Goal: Information Seeking & Learning: Learn about a topic

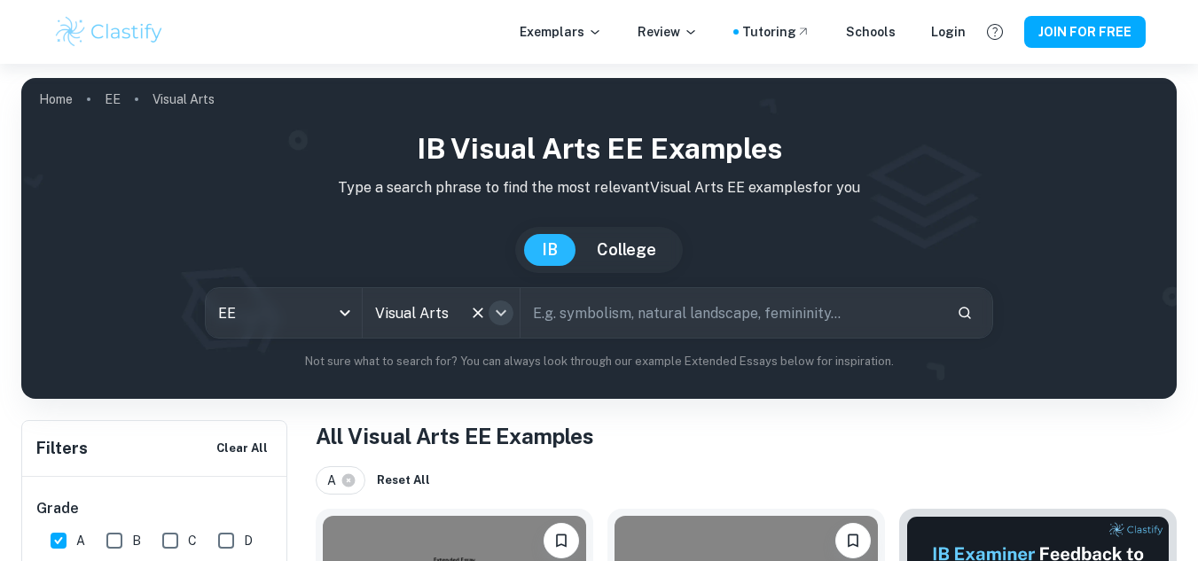
click at [506, 315] on icon "Open" at bounding box center [500, 312] width 21 height 21
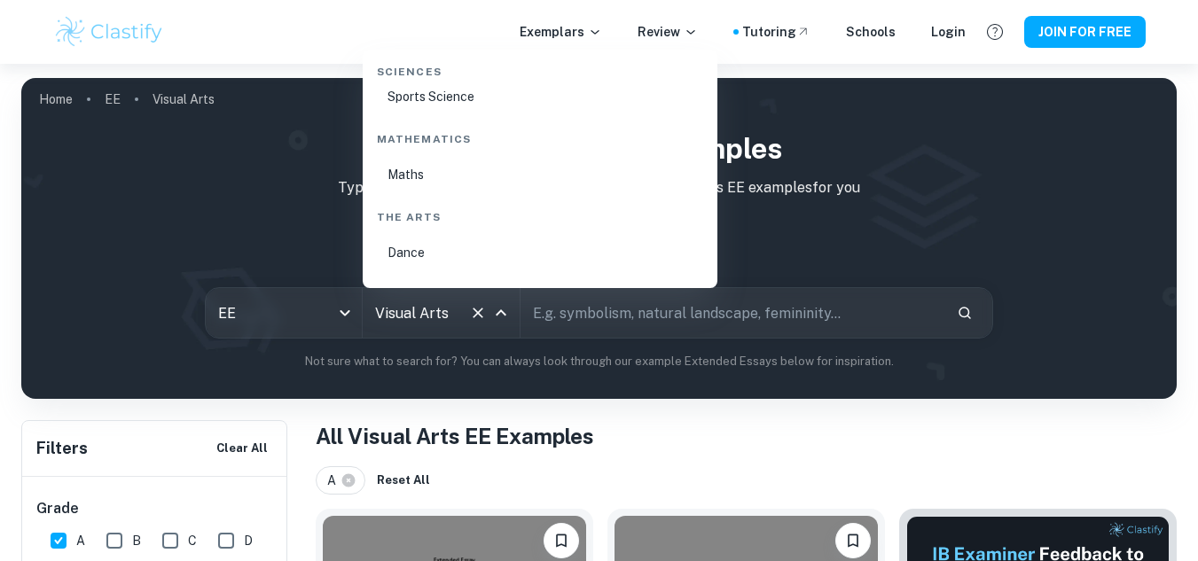
scroll to position [2869, 0]
click at [418, 171] on li "Maths" at bounding box center [540, 173] width 341 height 41
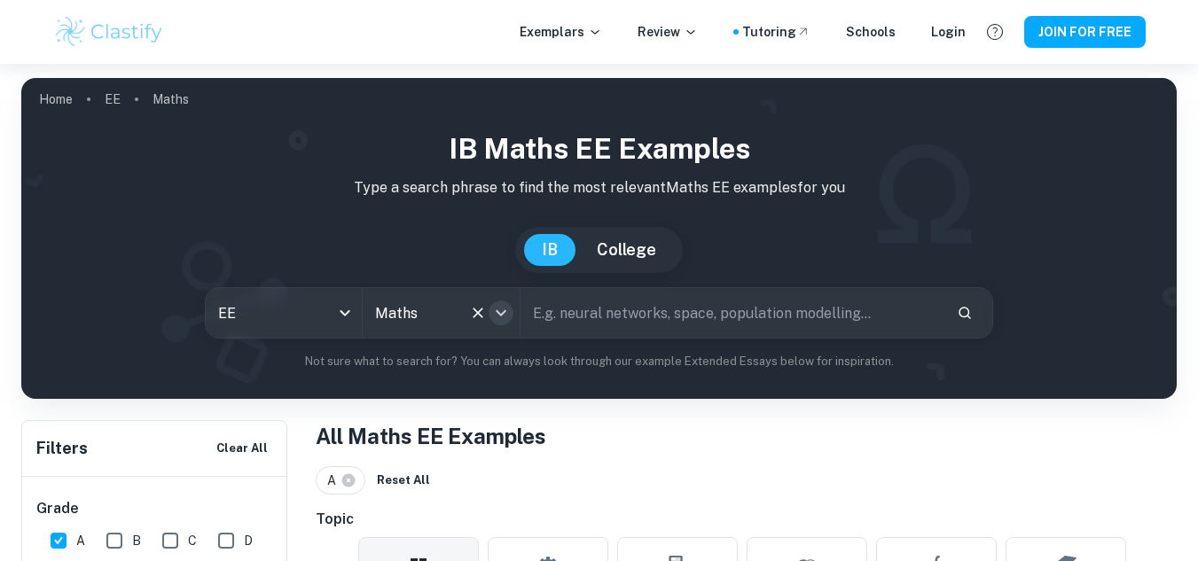
click at [503, 320] on icon "Open" at bounding box center [500, 312] width 21 height 21
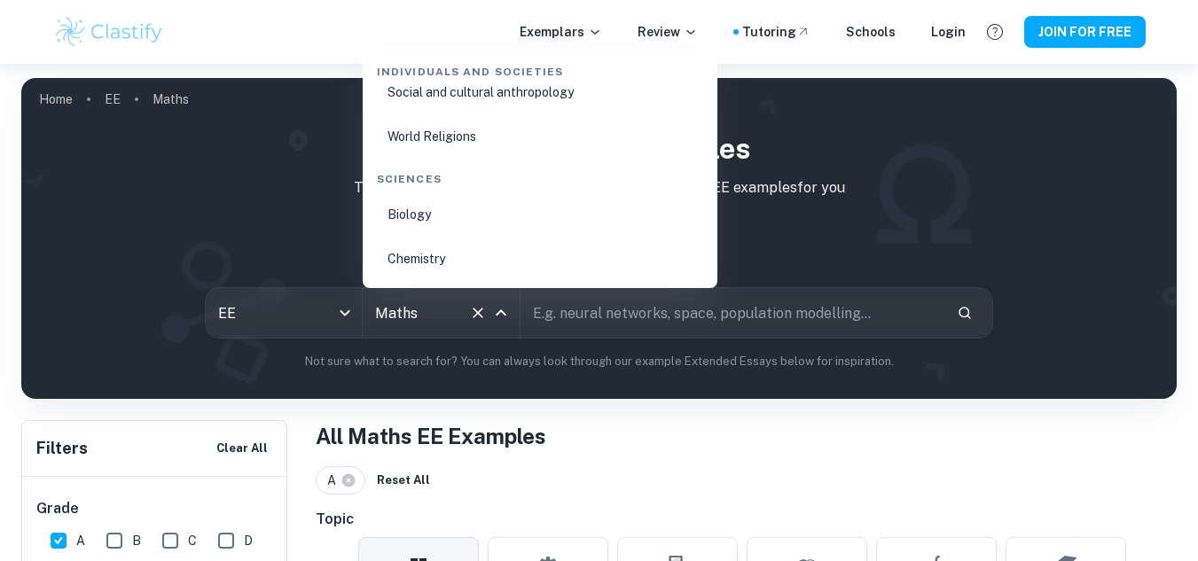
scroll to position [2526, 0]
click at [406, 216] on li "Biology" at bounding box center [540, 217] width 341 height 41
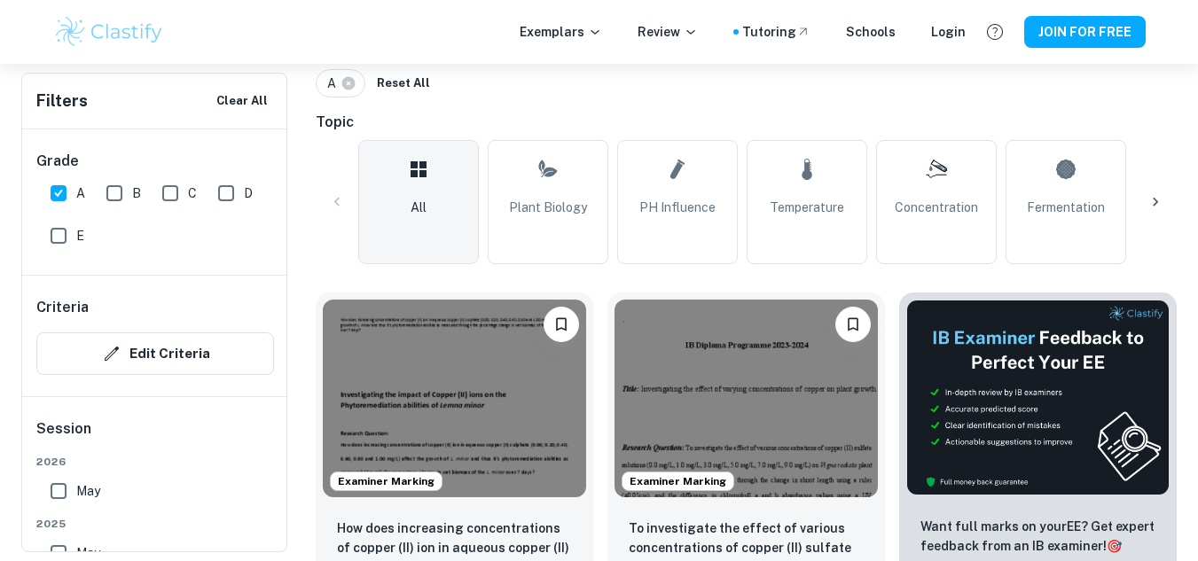
scroll to position [404, 0]
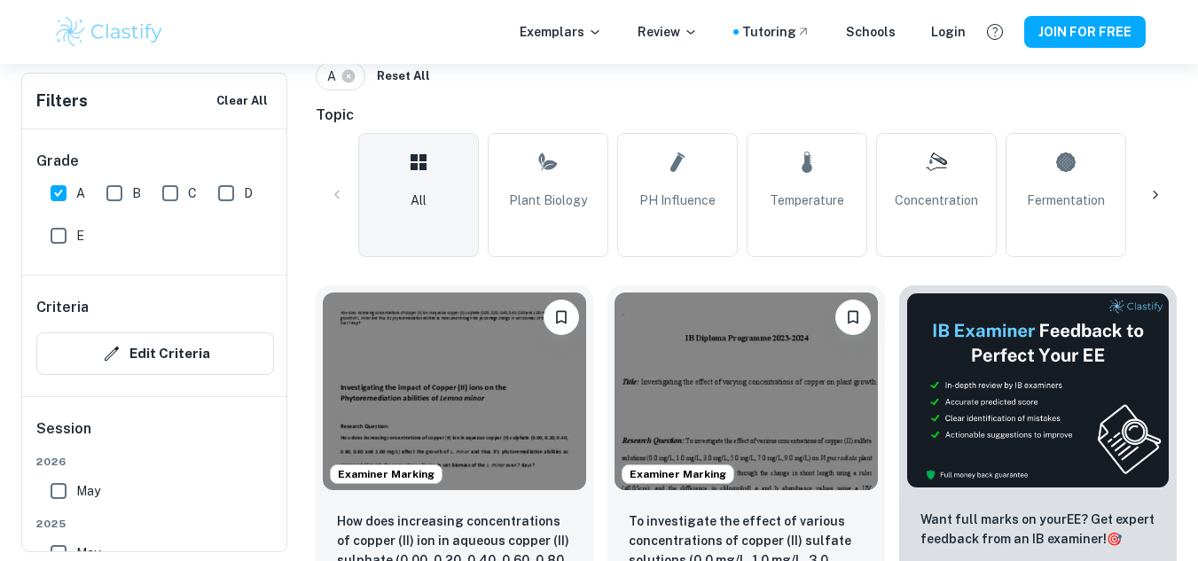
click at [1155, 189] on icon at bounding box center [1156, 195] width 18 height 18
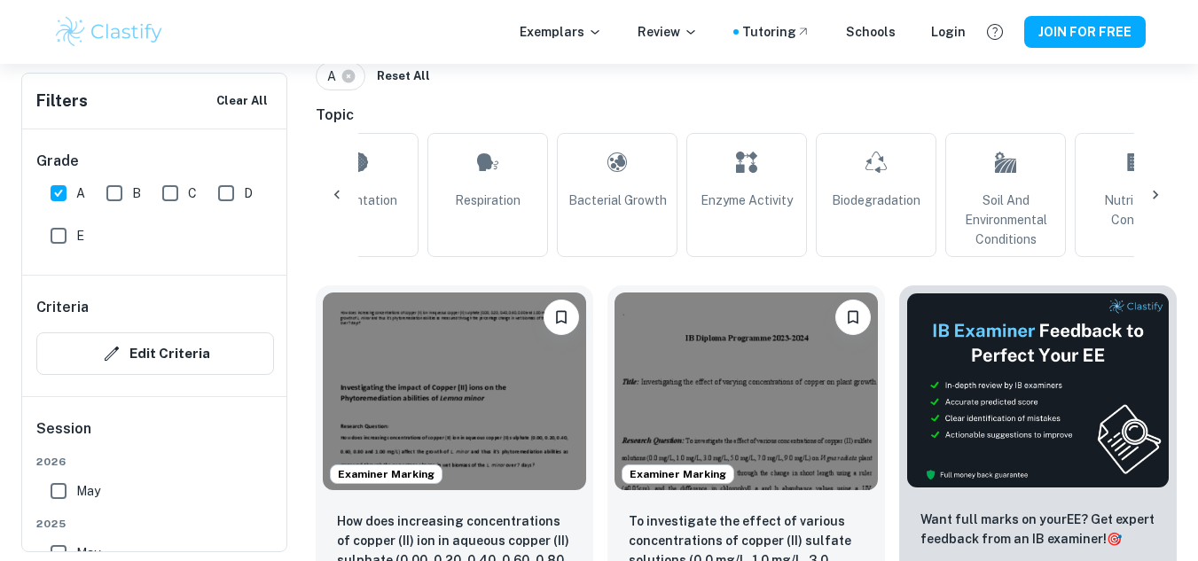
scroll to position [0, 713]
click at [1156, 197] on icon at bounding box center [1155, 195] width 5 height 9
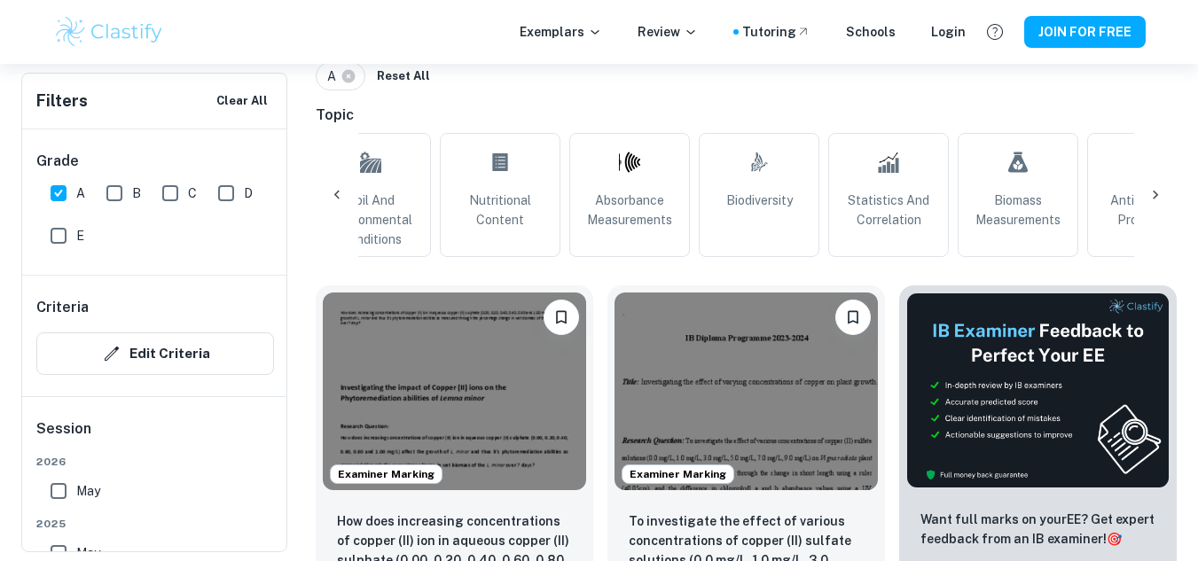
scroll to position [0, 1426]
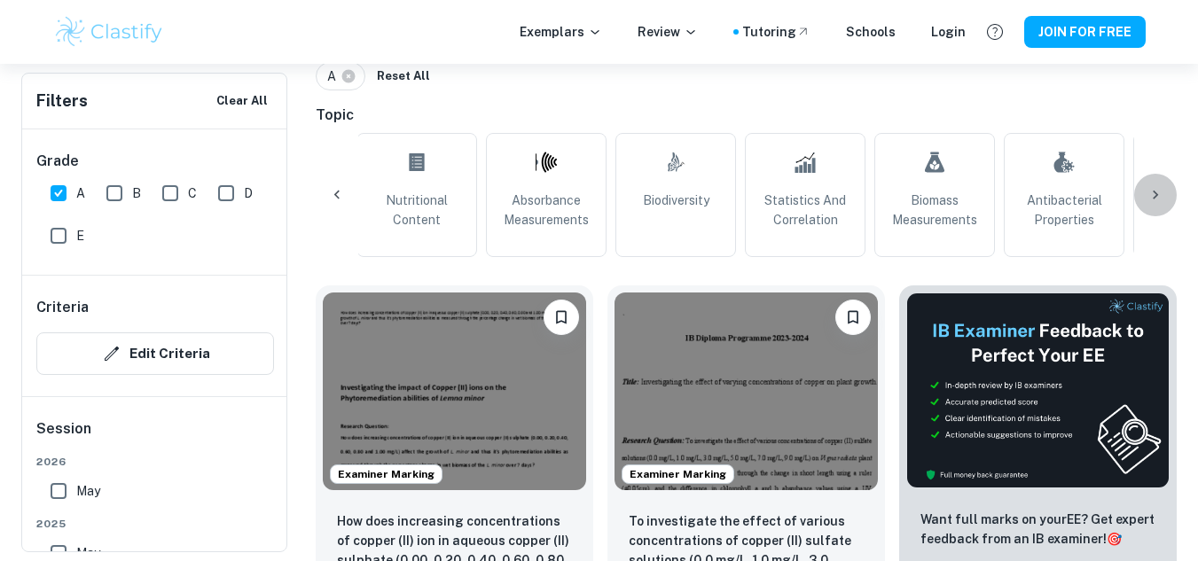
click at [1156, 197] on icon at bounding box center [1155, 195] width 5 height 9
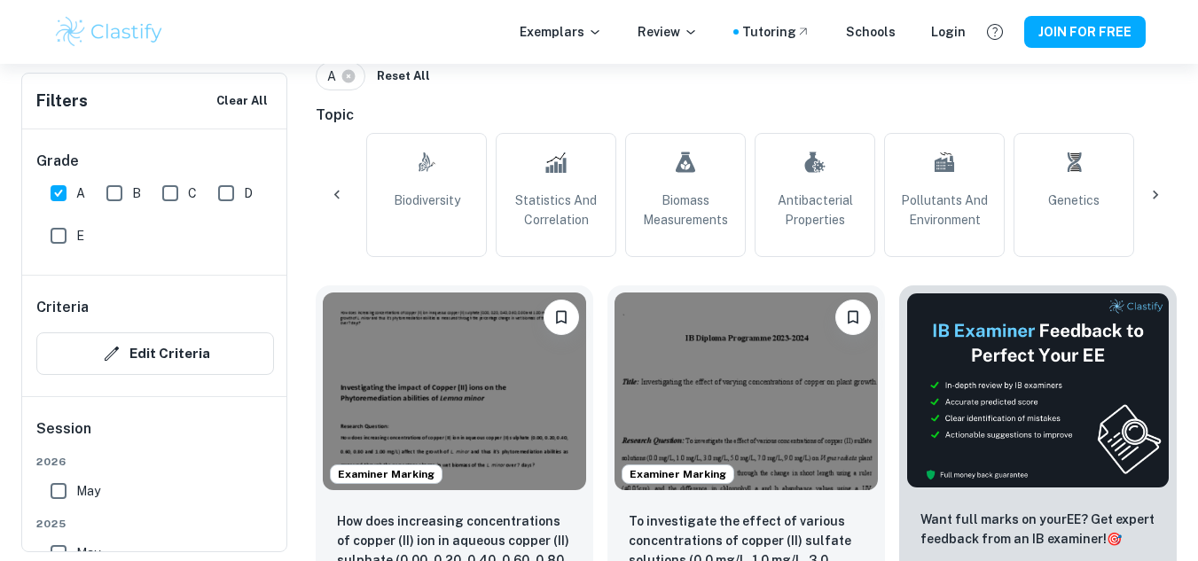
scroll to position [0, 1675]
click at [1151, 185] on div "All Plant Biology pH Influence Temperature Concentration Fermentation Respirati…" at bounding box center [746, 195] width 861 height 124
click at [1157, 200] on div "All Plant Biology pH Influence Temperature Concentration Fermentation Respirati…" at bounding box center [746, 195] width 861 height 124
drag, startPoint x: 438, startPoint y: 215, endPoint x: 454, endPoint y: 204, distance: 19.2
click at [438, 215] on link ".biodiversity_svg__aa6b3b50-48e0-424a-ba62-957e11230d50{fill:none;stroke:#000;s…" at bounding box center [426, 195] width 121 height 124
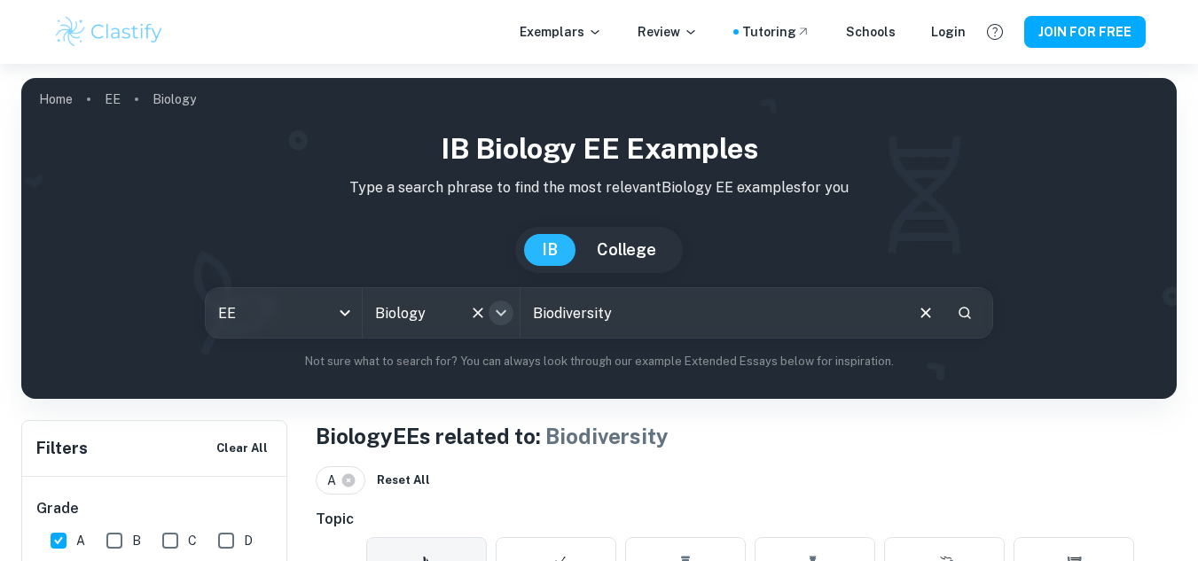
click at [501, 310] on icon "Open" at bounding box center [500, 312] width 21 height 21
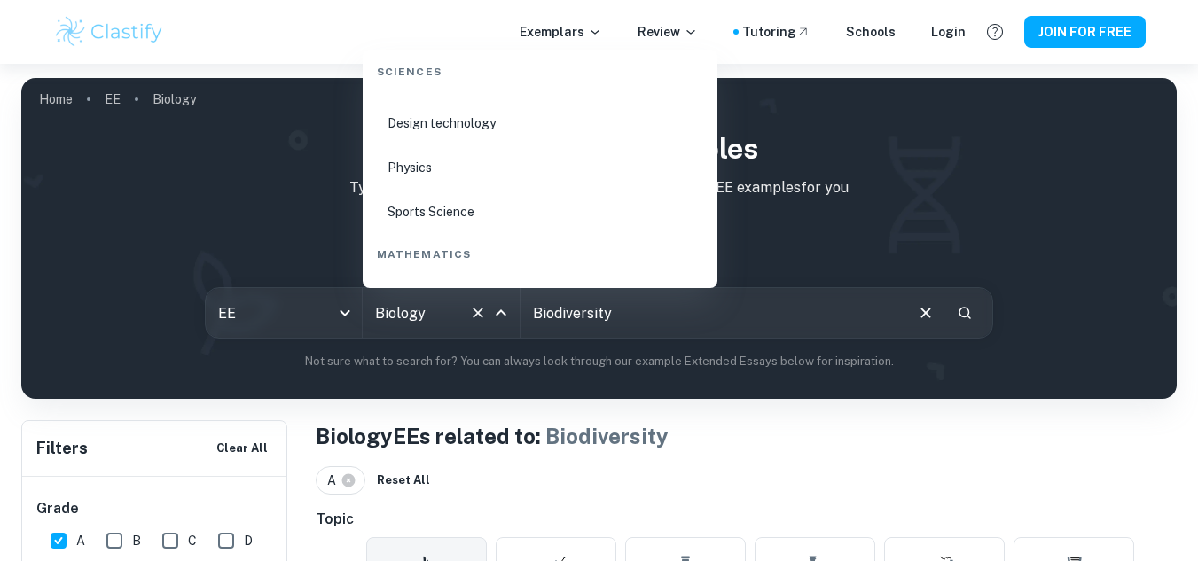
scroll to position [2756, 0]
click at [464, 162] on li "Physics" at bounding box center [540, 165] width 341 height 41
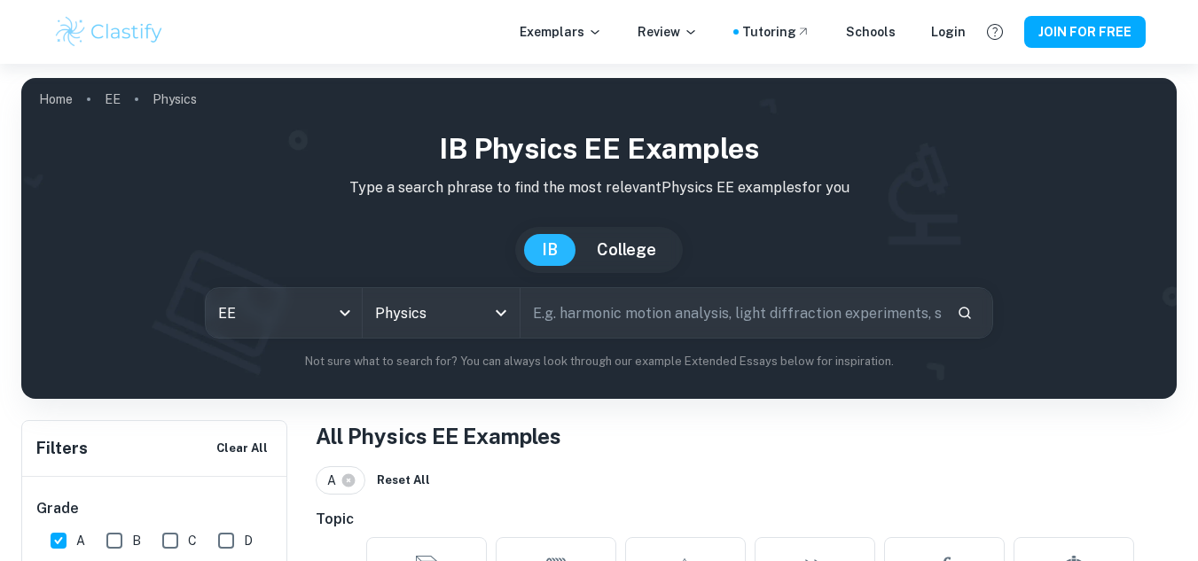
click at [691, 321] on input "text" at bounding box center [732, 313] width 423 height 50
type input "angle of attack"
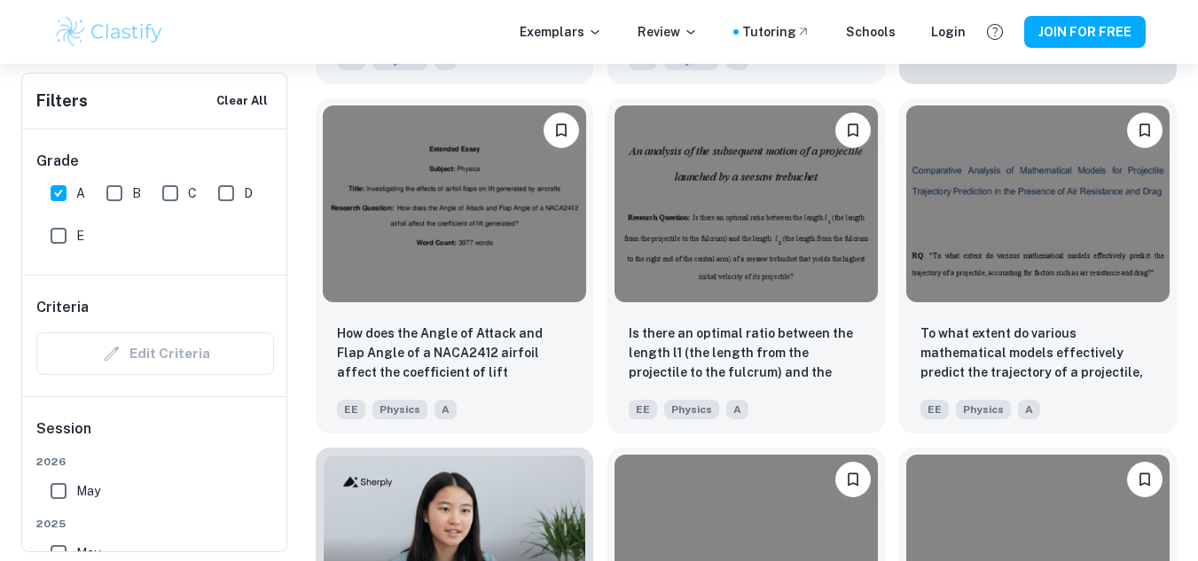
scroll to position [904, 0]
